Goal: Navigation & Orientation: Find specific page/section

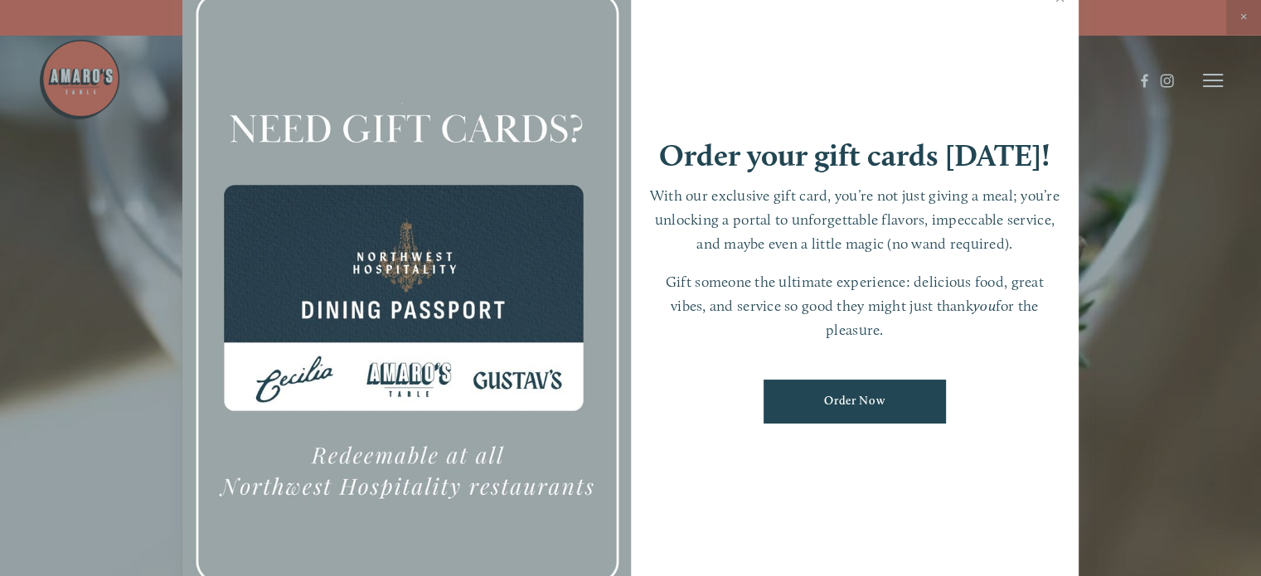
click at [1247, 19] on div at bounding box center [630, 288] width 1261 height 576
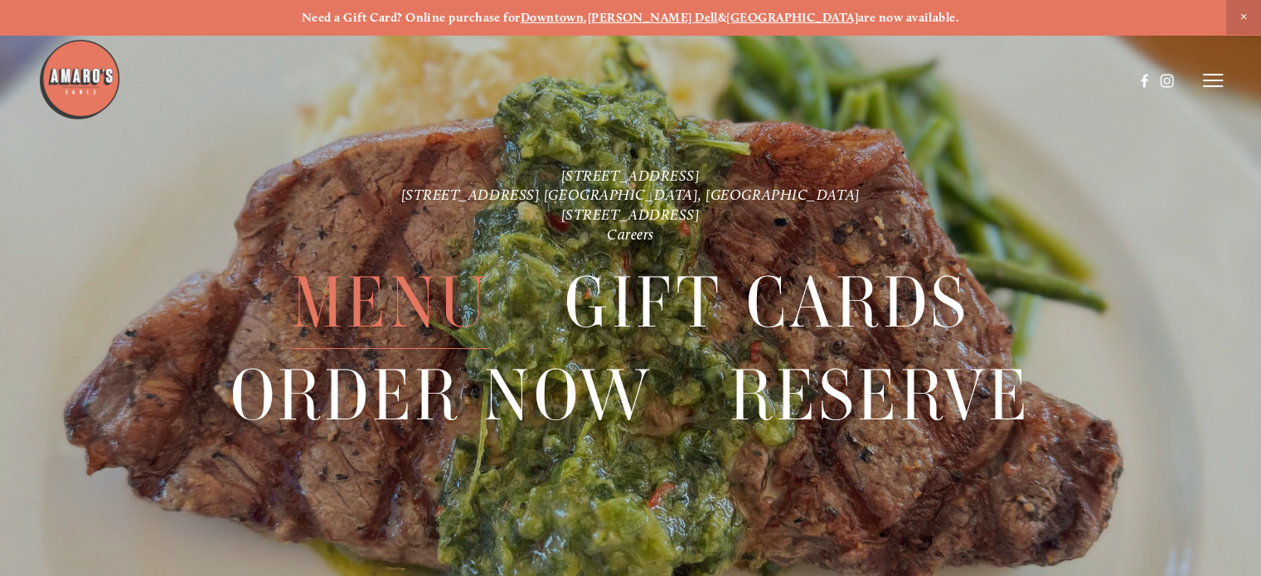
click at [433, 290] on span "Menu" at bounding box center [390, 303] width 197 height 92
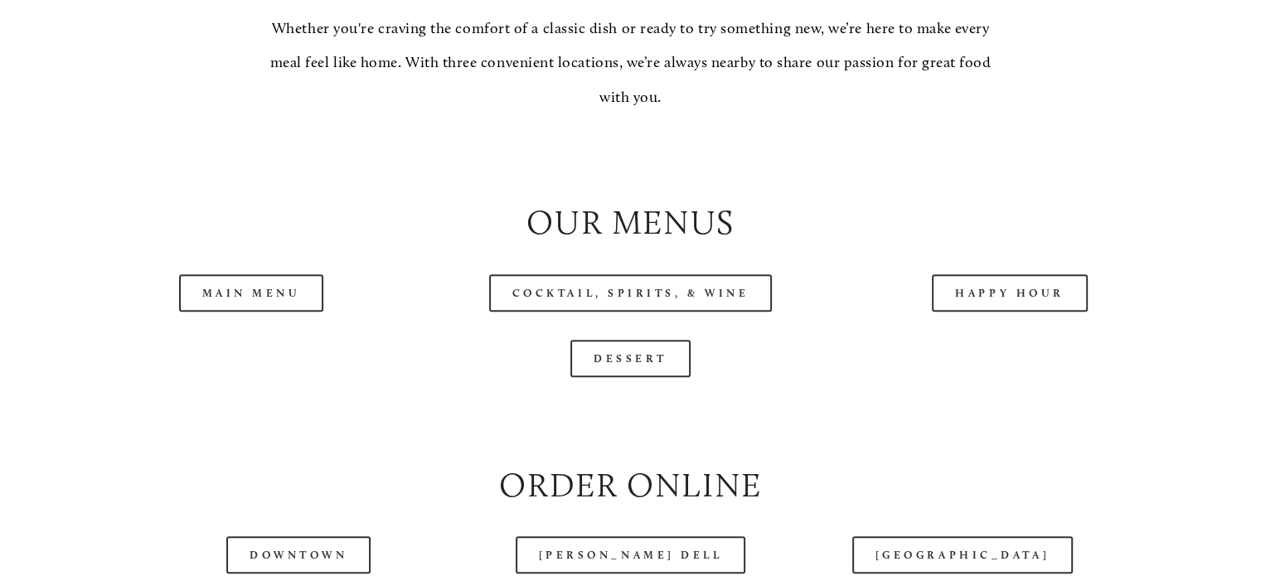
scroll to position [1575, 0]
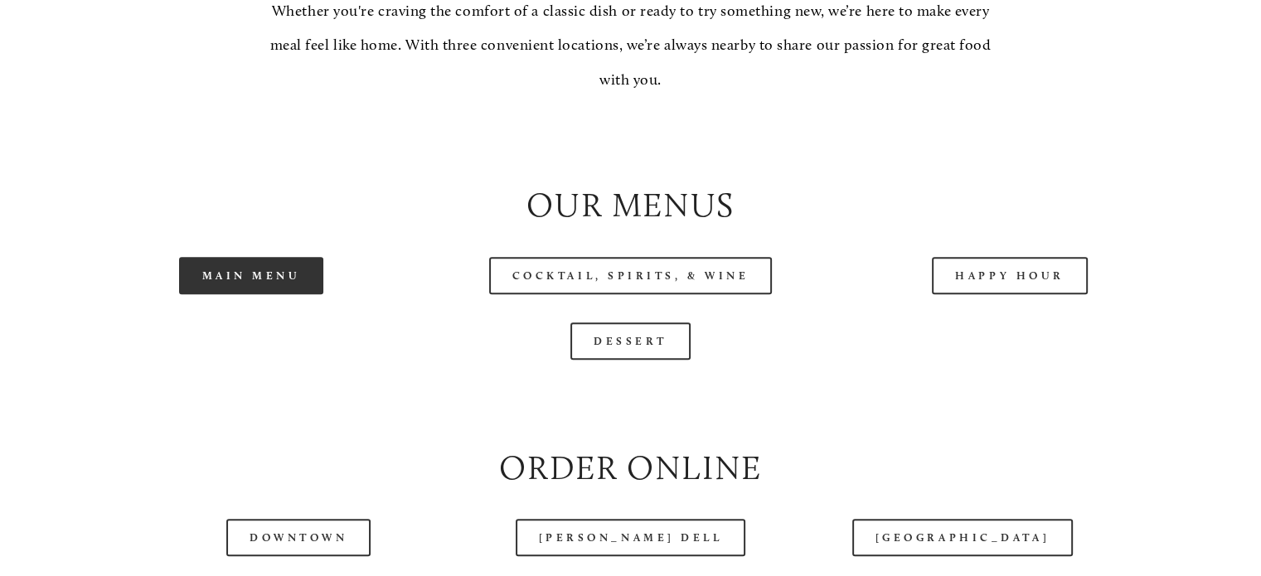
click at [288, 294] on link "Main Menu" at bounding box center [251, 275] width 145 height 37
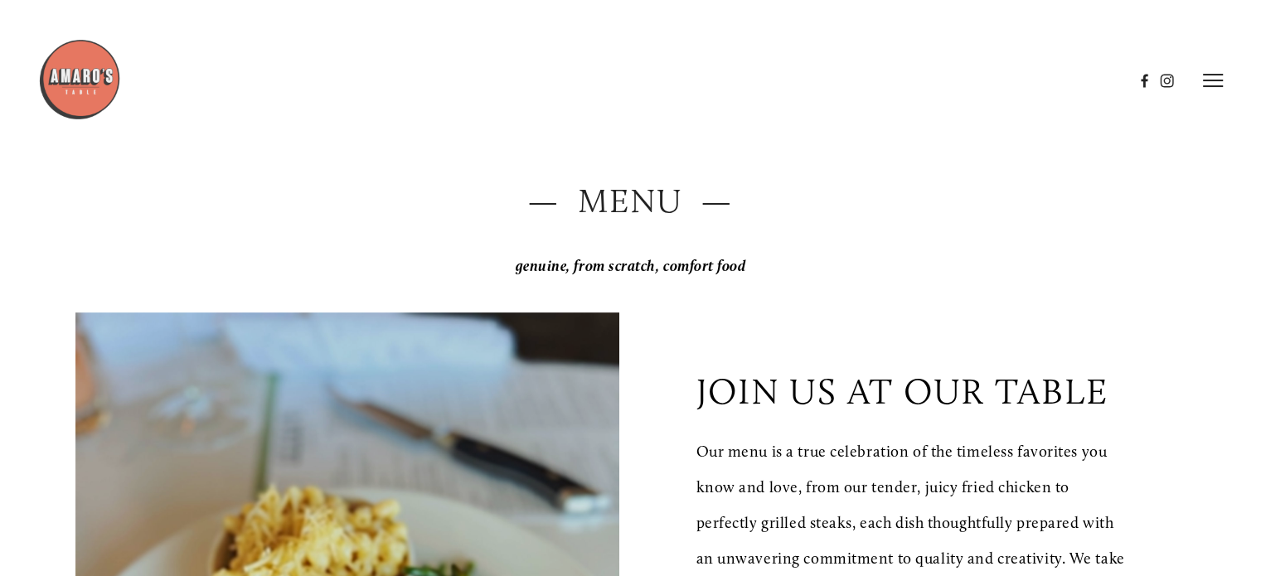
scroll to position [0, 0]
